Goal: Information Seeking & Learning: Learn about a topic

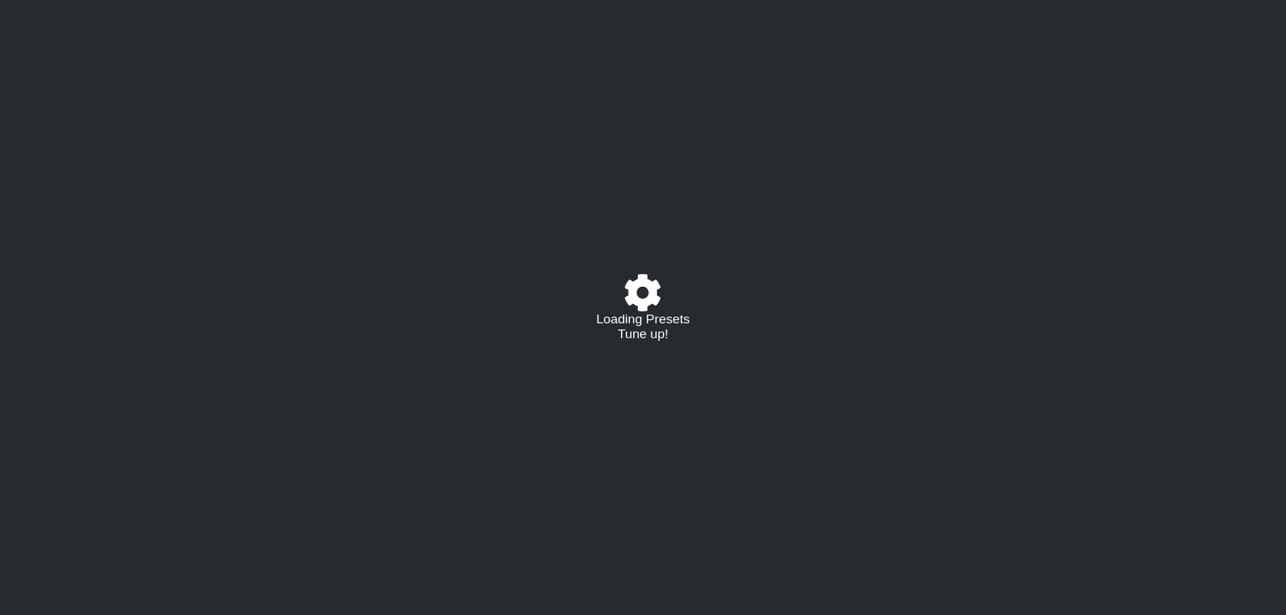
select select "/023177548424"
select select "A"
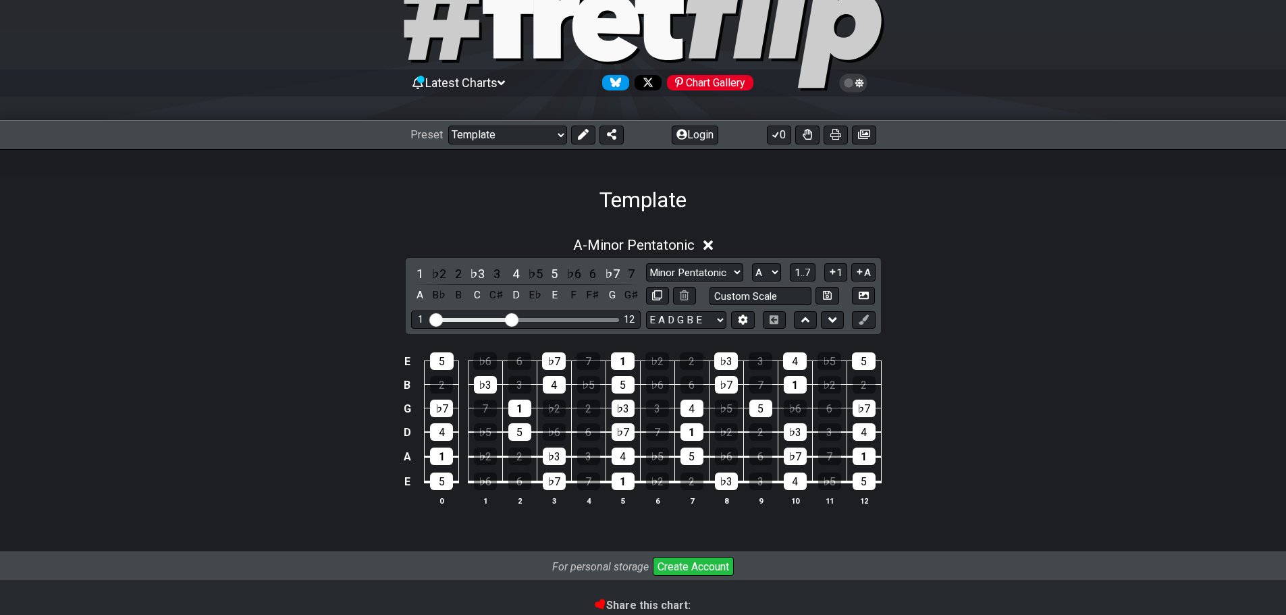
scroll to position [68, 0]
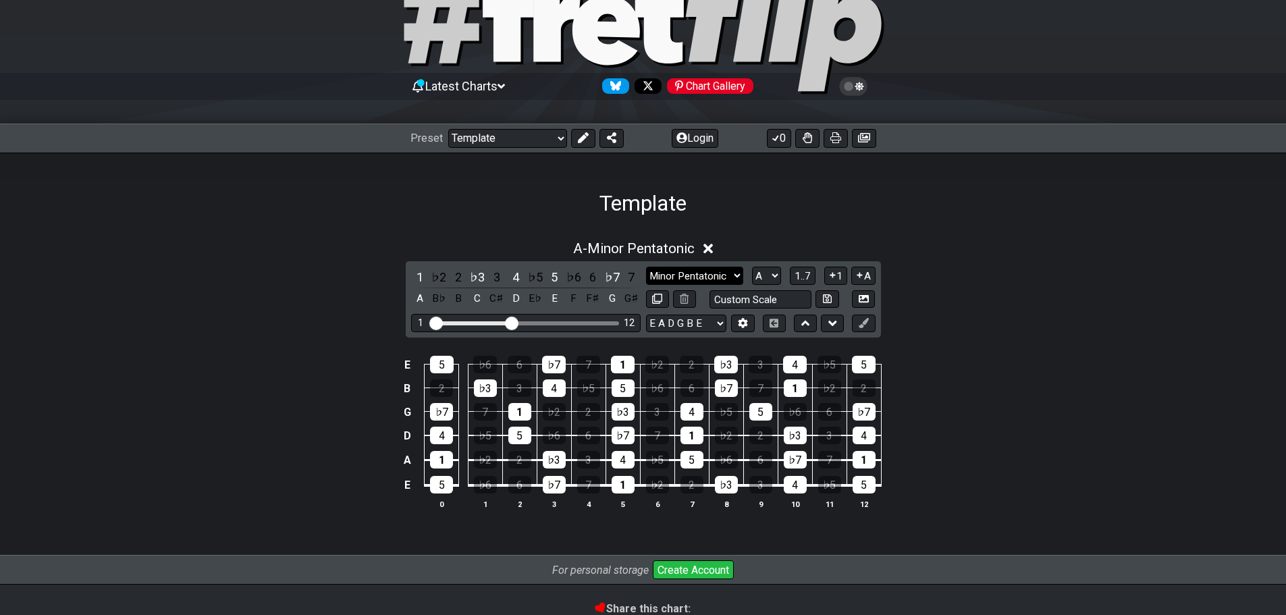
click at [724, 272] on select "Minor Pentatonic Major 3rds Minor Pentatonic Major Pentatonic Minor Blues Major…" at bounding box center [694, 276] width 97 height 18
click at [1000, 290] on div "A - Minor Pentatonic 1 ♭2 2 ♭3 3 4 ♭5 5 ♭6 6 ♭7 7 A B♭ B C C♯ D E♭ E F F♯ G G♯ …" at bounding box center [643, 380] width 1053 height 296
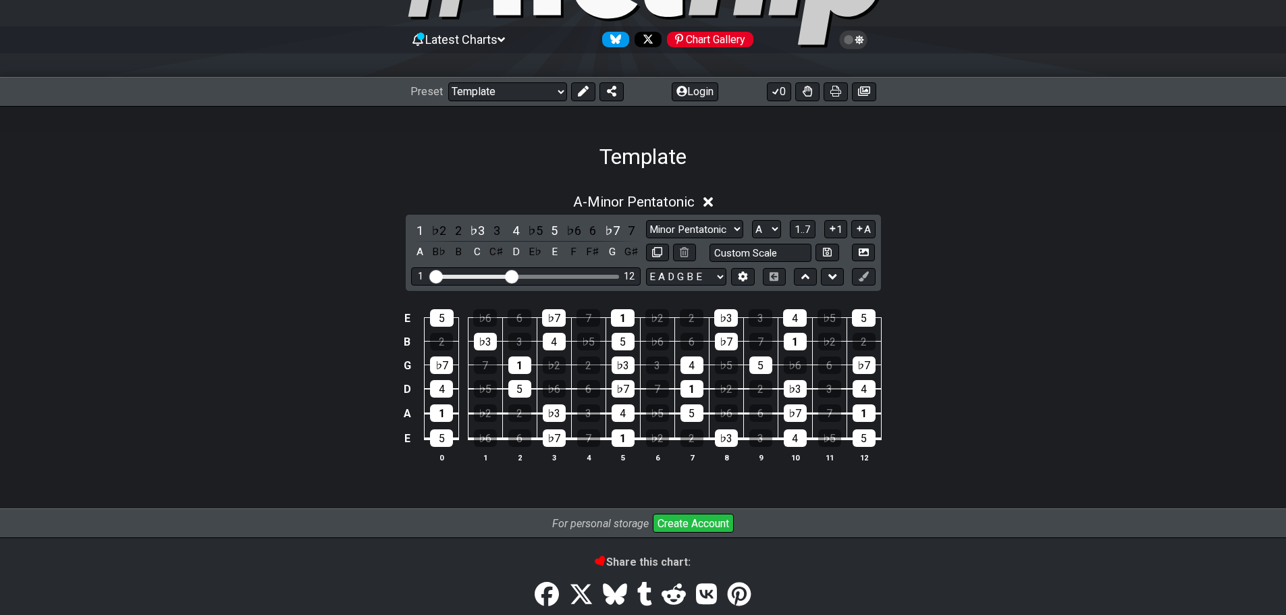
scroll to position [205, 0]
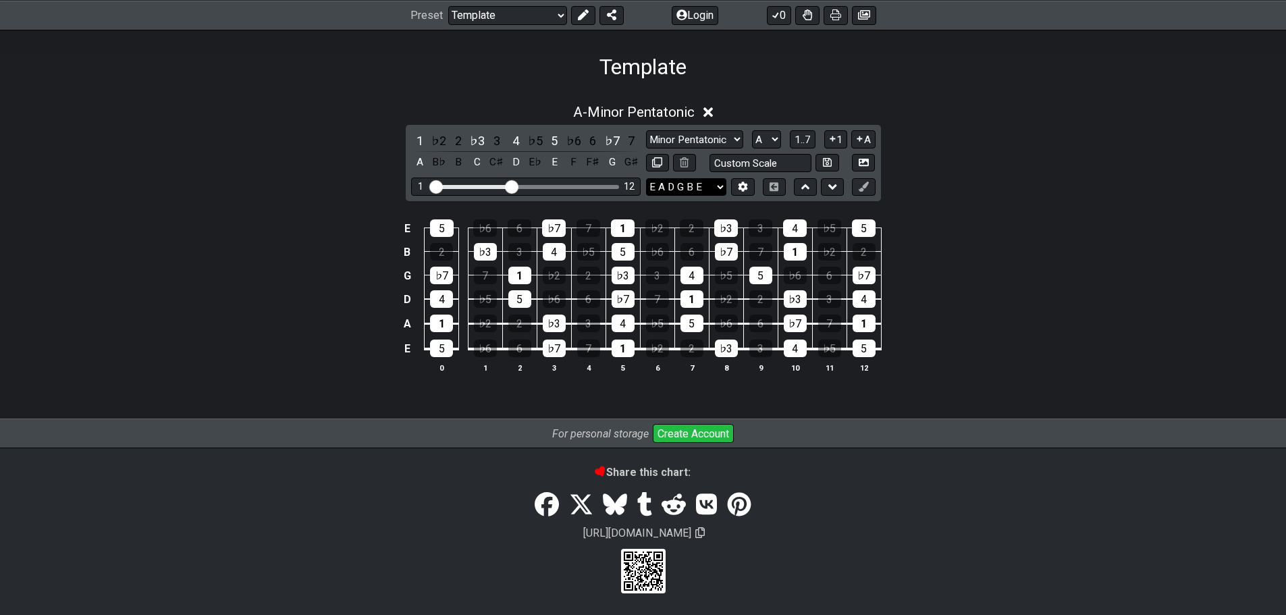
click at [685, 179] on select "E A D G B E E A D G B E E A D G B E B E A D F♯ B A D G C E A D A D G B E E♭ A♭ …" at bounding box center [686, 187] width 80 height 18
click at [1179, 253] on div "A - Minor Pentatonic 1 ♭2 2 ♭3 3 4 ♭5 5 ♭6 6 ♭7 7 A B♭ B C C♯ D E♭ E F F♯ G G♯ …" at bounding box center [643, 250] width 1286 height 340
drag, startPoint x: 521, startPoint y: 184, endPoint x: 483, endPoint y: 190, distance: 38.2
click at [581, 190] on div "1 12" at bounding box center [526, 187] width 230 height 18
drag, startPoint x: 512, startPoint y: 186, endPoint x: 609, endPoint y: 184, distance: 96.5
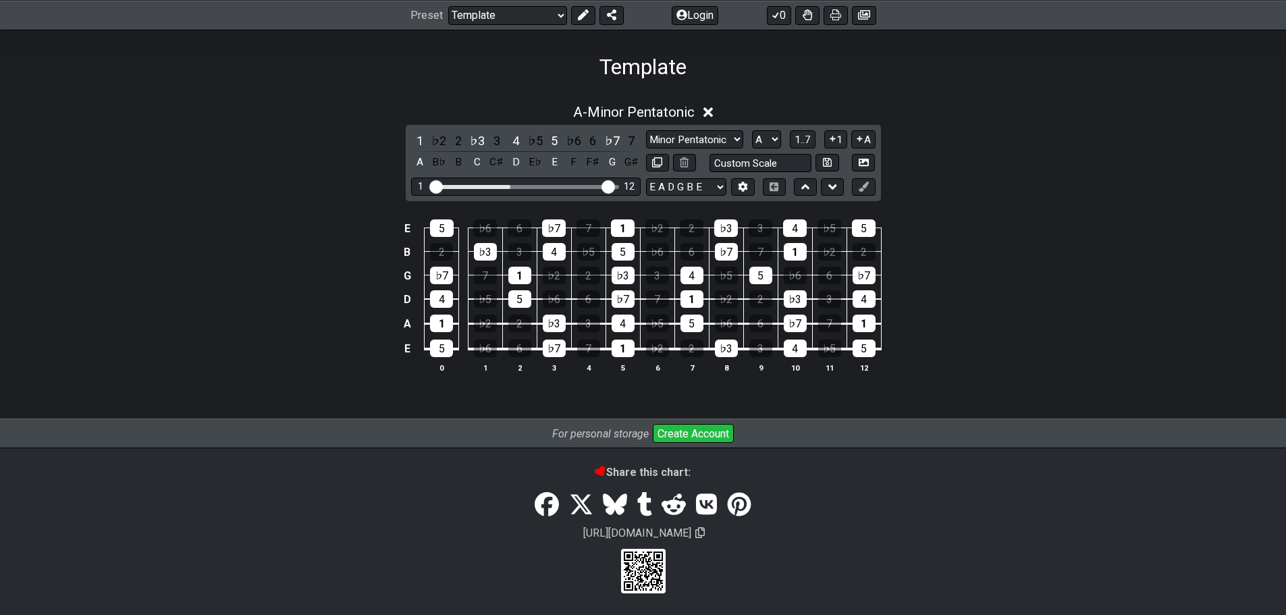
click at [609, 186] on input "Visible fret range" at bounding box center [526, 186] width 192 height 0
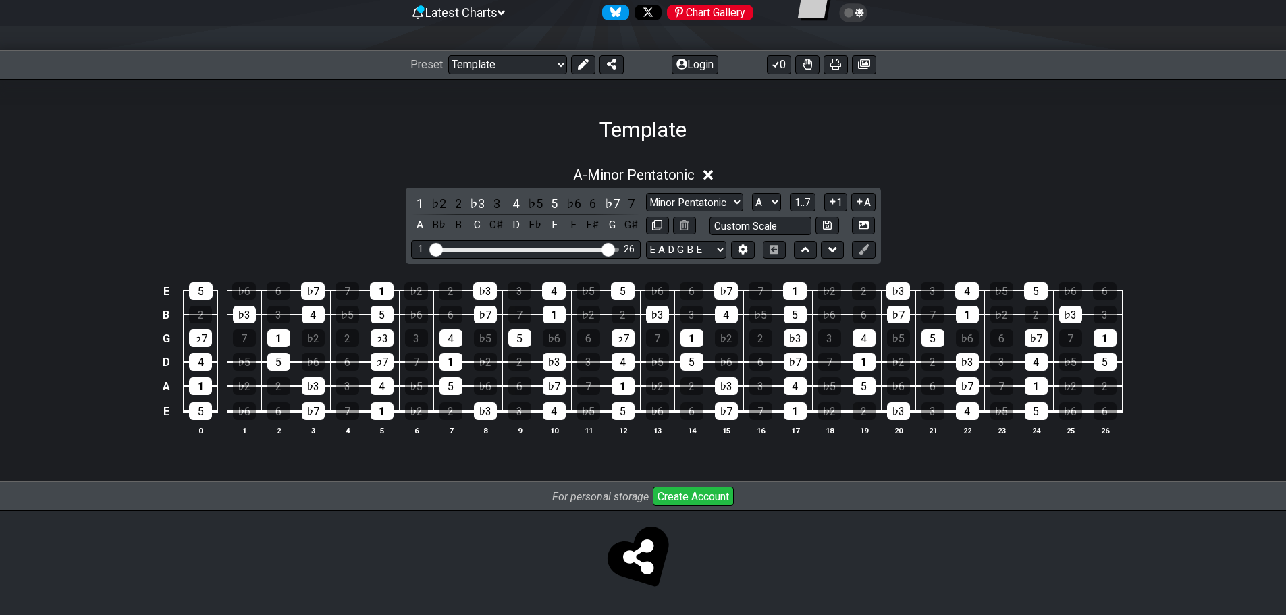
scroll to position [142, 0]
click at [619, 245] on div "1 26" at bounding box center [526, 249] width 230 height 18
drag, startPoint x: 705, startPoint y: 186, endPoint x: 703, endPoint y: 196, distance: 11.0
click at [705, 188] on div "A - Minor Pentatonic 1 ♭2 2 ♭3 3 4 ♭5 5 ♭6 6 ♭7 7 A B♭ B C C♯ D E♭ E F F♯ G G♯ …" at bounding box center [643, 307] width 1053 height 296
click at [705, 203] on select "Minor Pentatonic Major 3rds Minor Pentatonic Major Pentatonic Minor Blues Major…" at bounding box center [694, 202] width 97 height 18
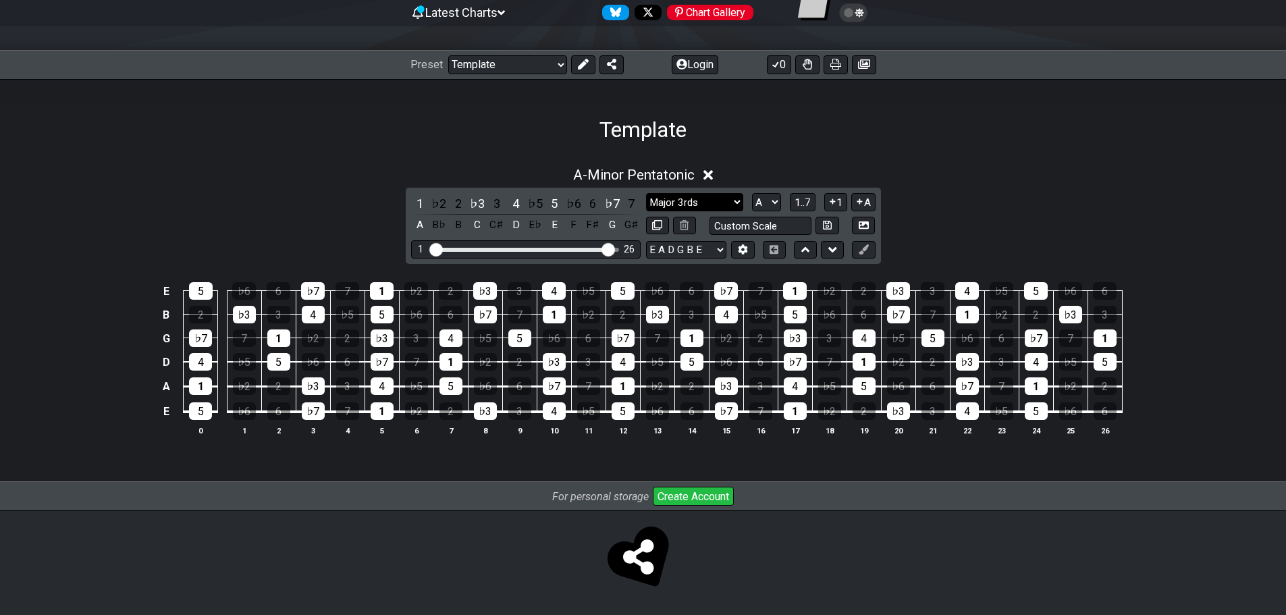
click at [646, 193] on select "Minor Pentatonic Major 3rds Minor Pentatonic Major Pentatonic Minor Blues Major…" at bounding box center [694, 202] width 97 height 18
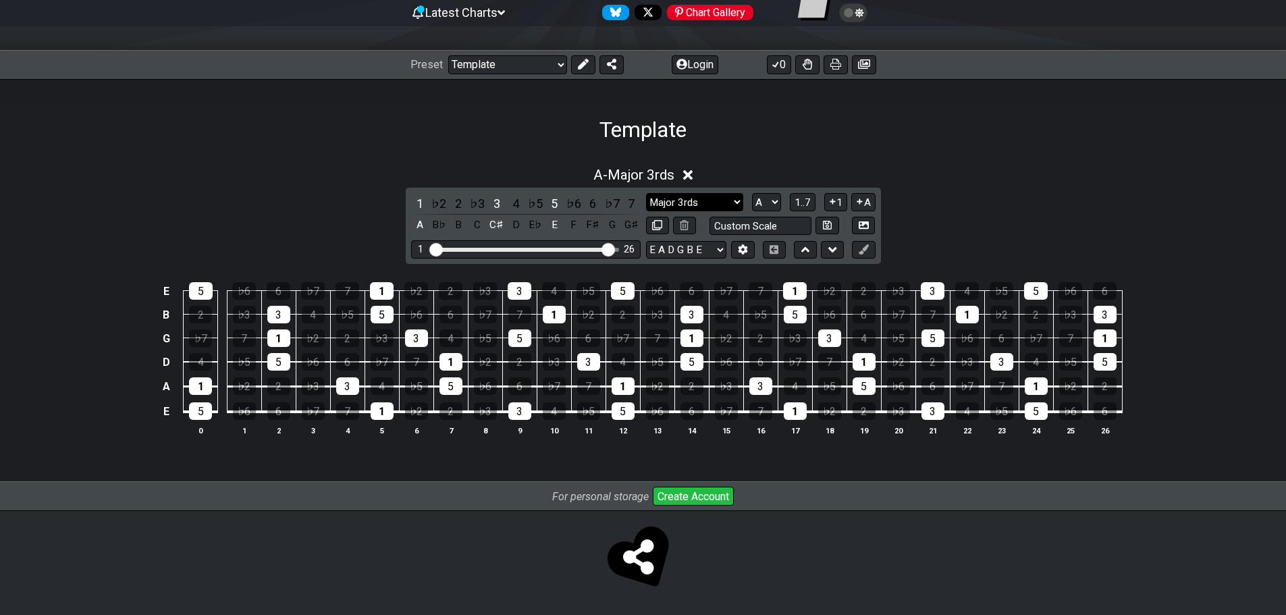
click at [718, 196] on select "Minor Pentatonic Major 3rds Minor Pentatonic Major Pentatonic Minor Blues Major…" at bounding box center [694, 202] width 97 height 18
select select "Minor Blues"
click at [646, 193] on select "Minor Pentatonic Major 3rds Minor Pentatonic Major Pentatonic Minor Blues Major…" at bounding box center [694, 202] width 97 height 18
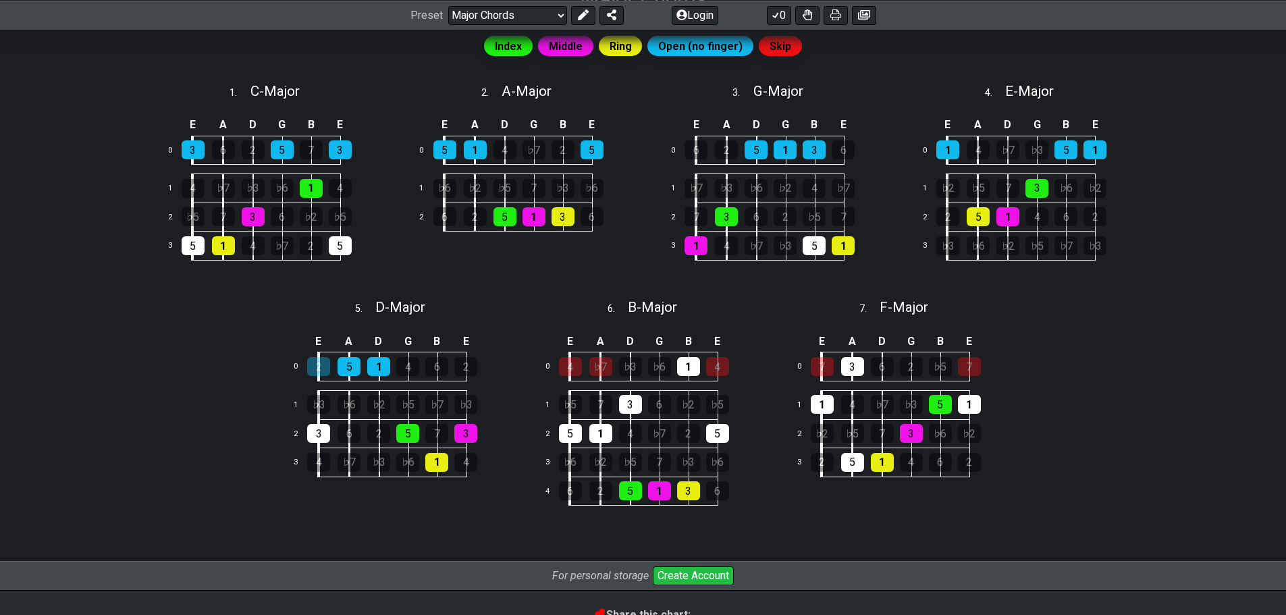
scroll to position [270, 0]
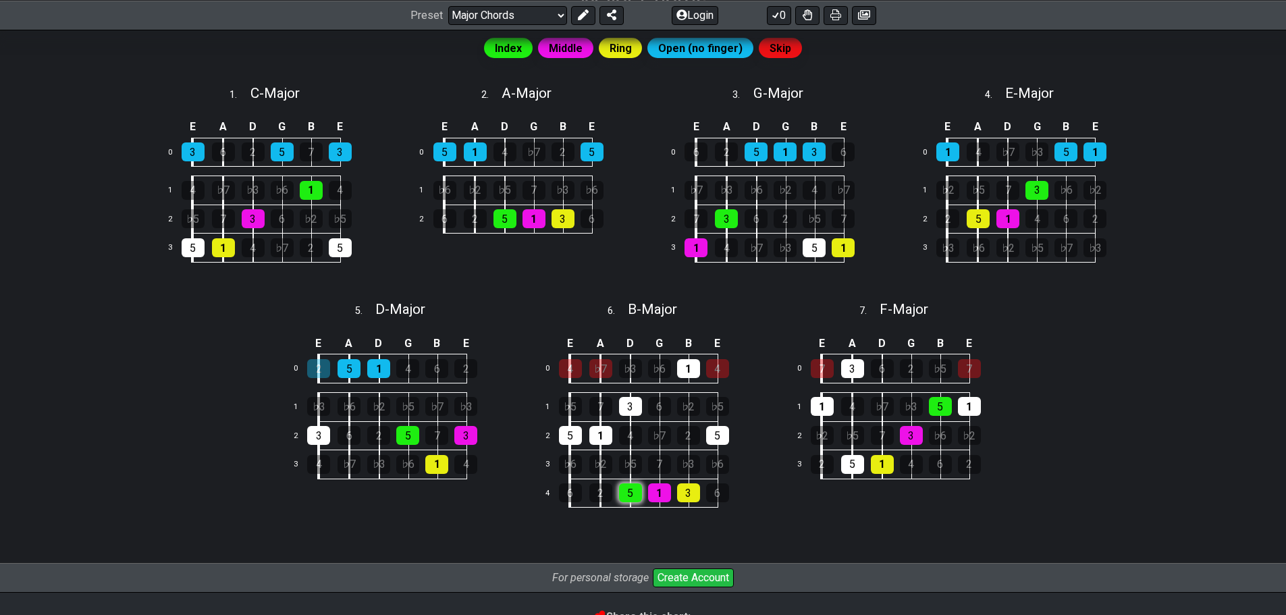
click at [625, 495] on div "5" at bounding box center [630, 492] width 23 height 19
click at [624, 488] on div "5" at bounding box center [630, 492] width 23 height 19
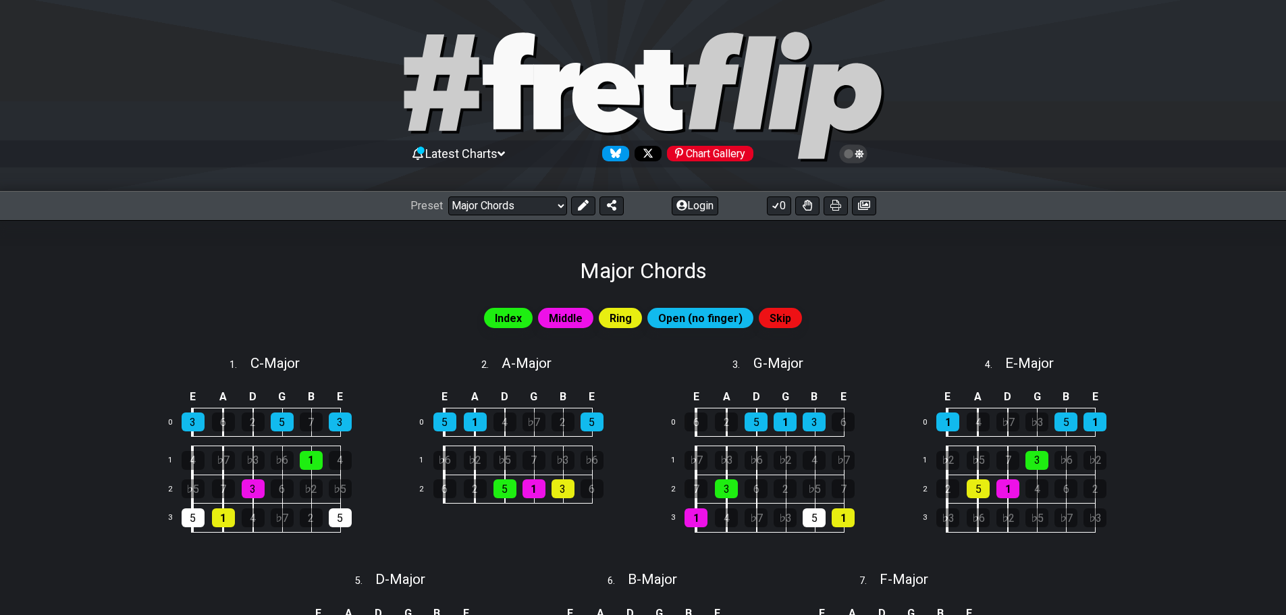
click at [504, 321] on span "Index" at bounding box center [508, 318] width 27 height 20
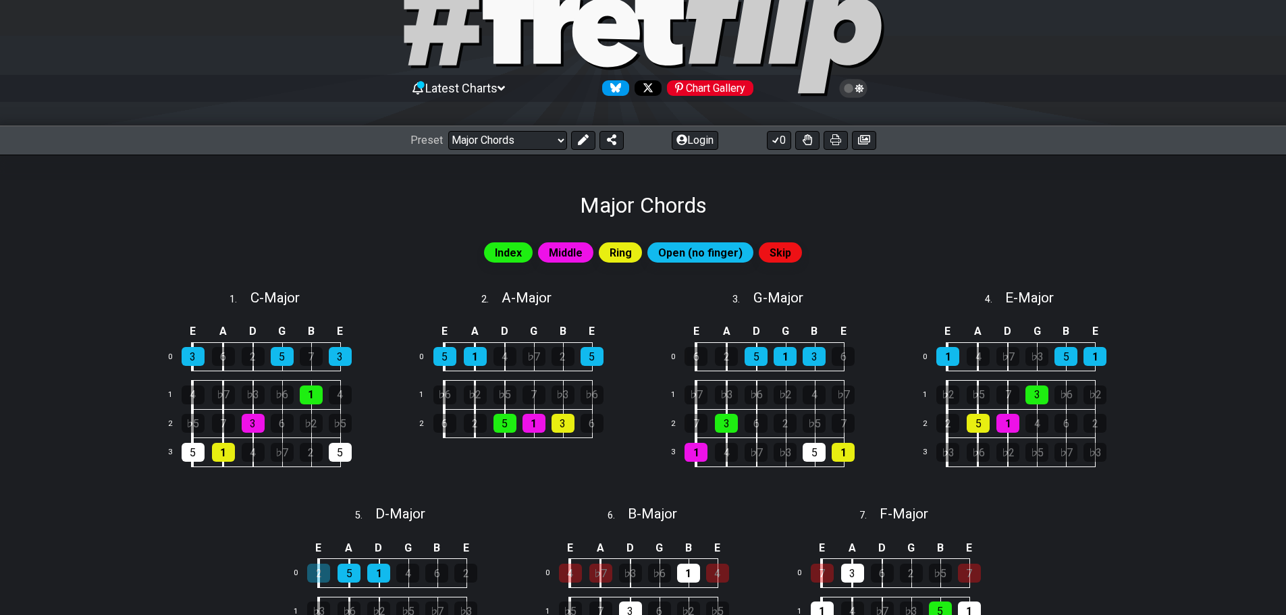
scroll to position [68, 0]
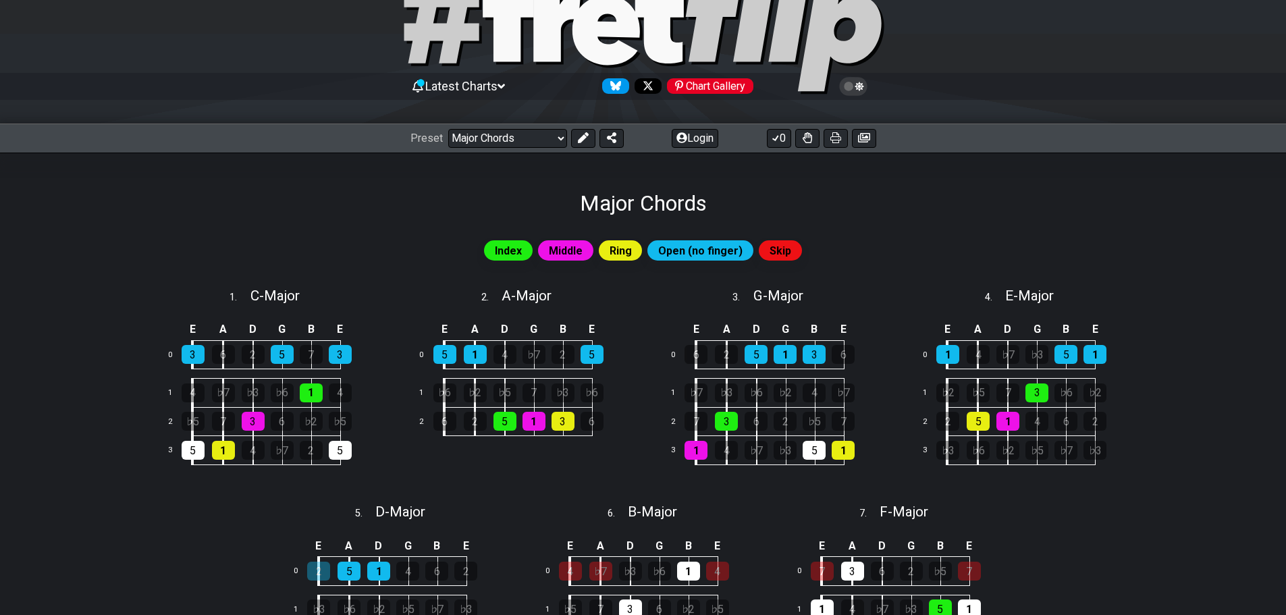
click at [770, 245] on span "Skip" at bounding box center [781, 251] width 22 height 20
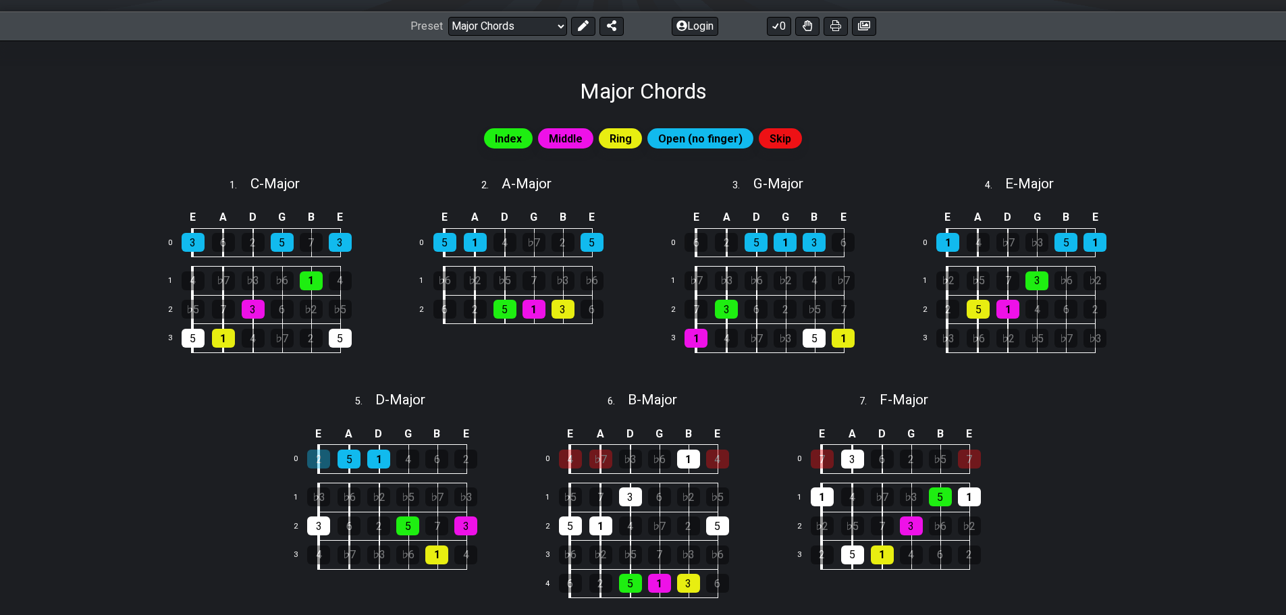
scroll to position [203, 0]
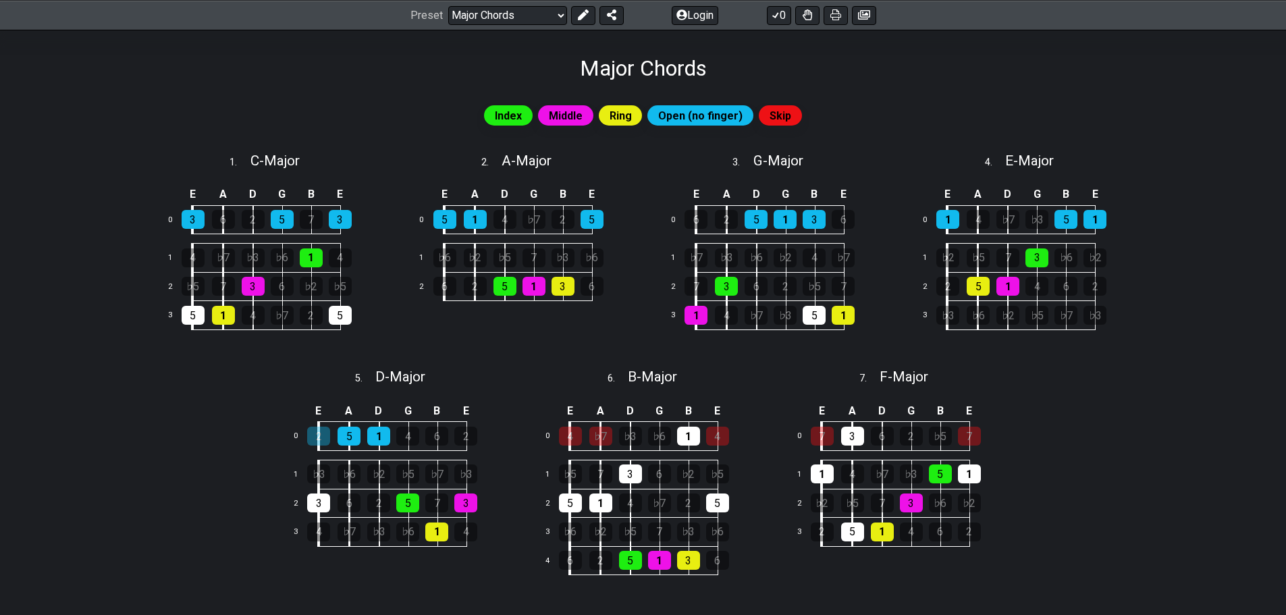
click at [540, 30] on div "Major Chords" at bounding box center [643, 49] width 1286 height 63
click at [530, 16] on select "Welcome to #fretflip! Major Chords Custom Preset Minor Pentatonic Major Pentato…" at bounding box center [507, 14] width 119 height 19
click at [448, 5] on select "Welcome to #fretflip! Major Chords Custom Preset Minor Pentatonic Major Pentato…" at bounding box center [507, 14] width 119 height 19
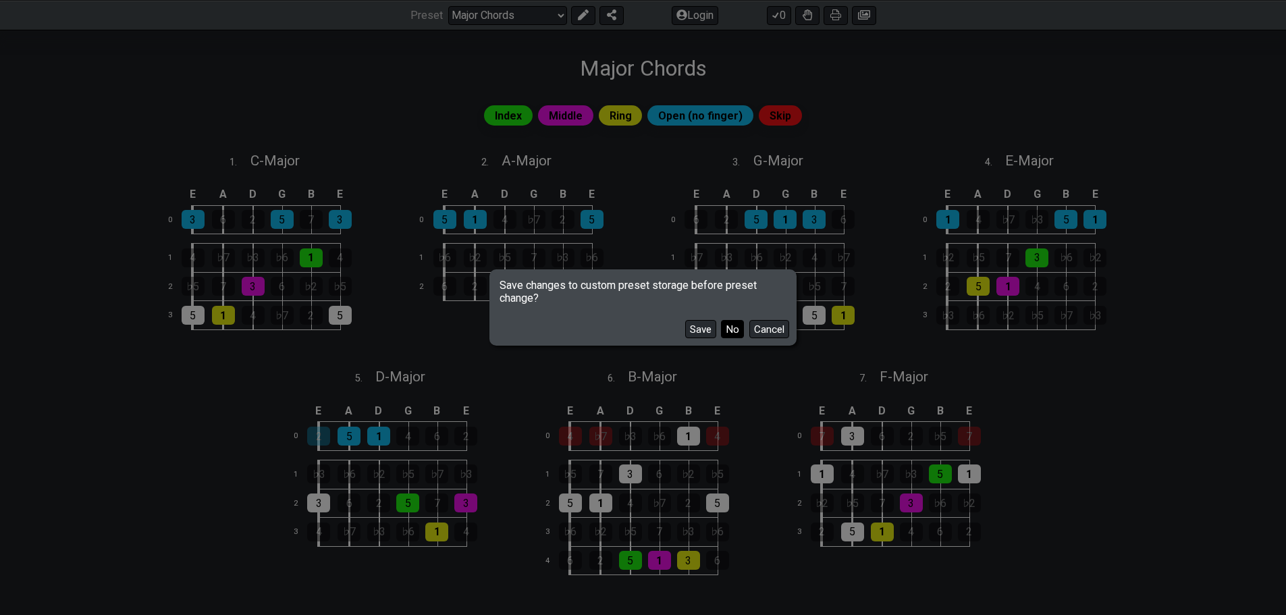
click at [740, 335] on button "No" at bounding box center [732, 329] width 23 height 18
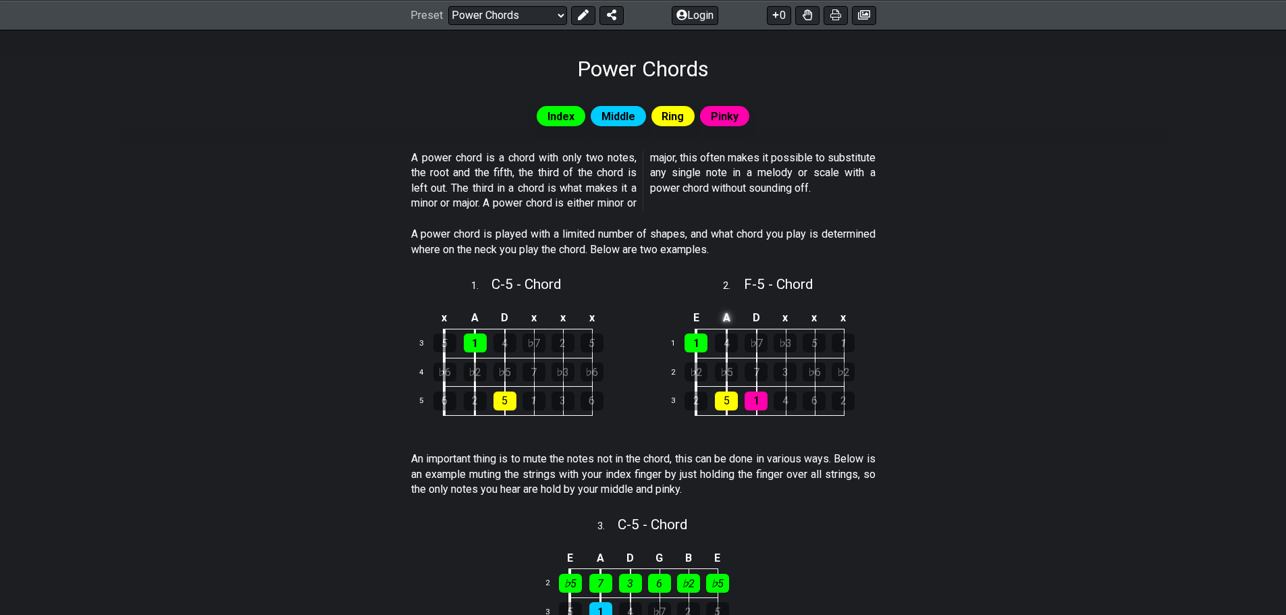
scroll to position [203, 0]
click at [535, 6] on div "Preset Welcome to #fretflip! Major Chords Custom Preset Minor Pentatonic Major …" at bounding box center [643, 15] width 1286 height 30
click at [526, 10] on select "Welcome to #fretflip! Major Chords Custom Preset Minor Pentatonic Major Pentato…" at bounding box center [507, 14] width 119 height 19
click at [448, 5] on select "Welcome to #fretflip! Major Chords Custom Preset Minor Pentatonic Major Pentato…" at bounding box center [507, 14] width 119 height 19
select select "/movable-7th-chords"
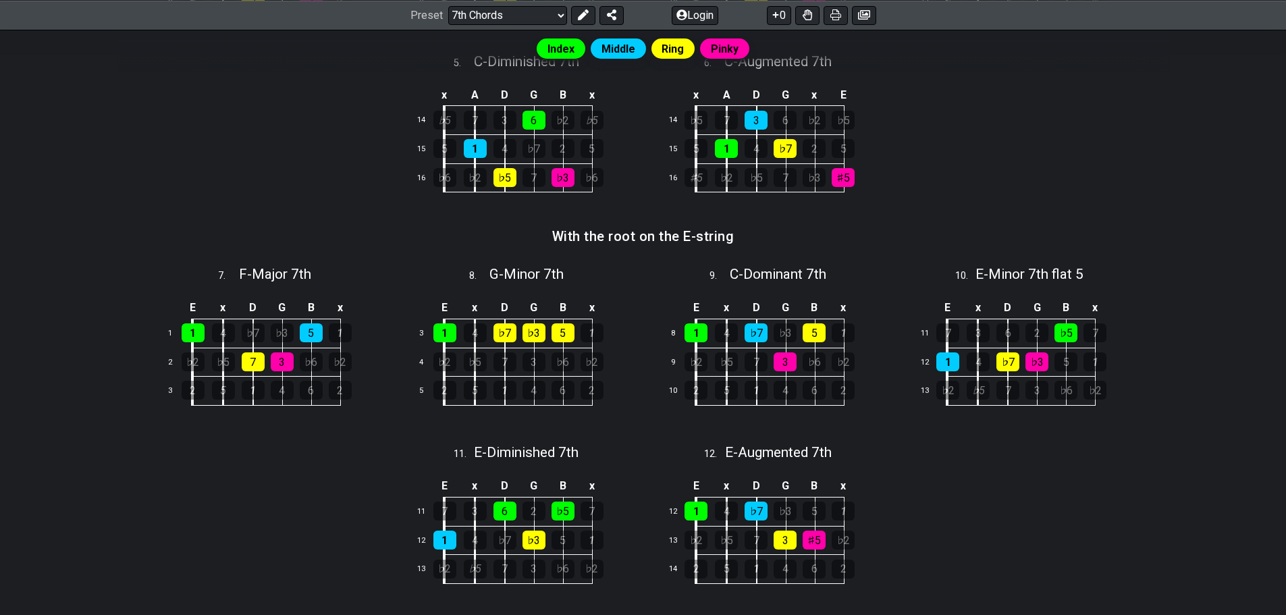
scroll to position [675, 0]
